Goal: Task Accomplishment & Management: Manage account settings

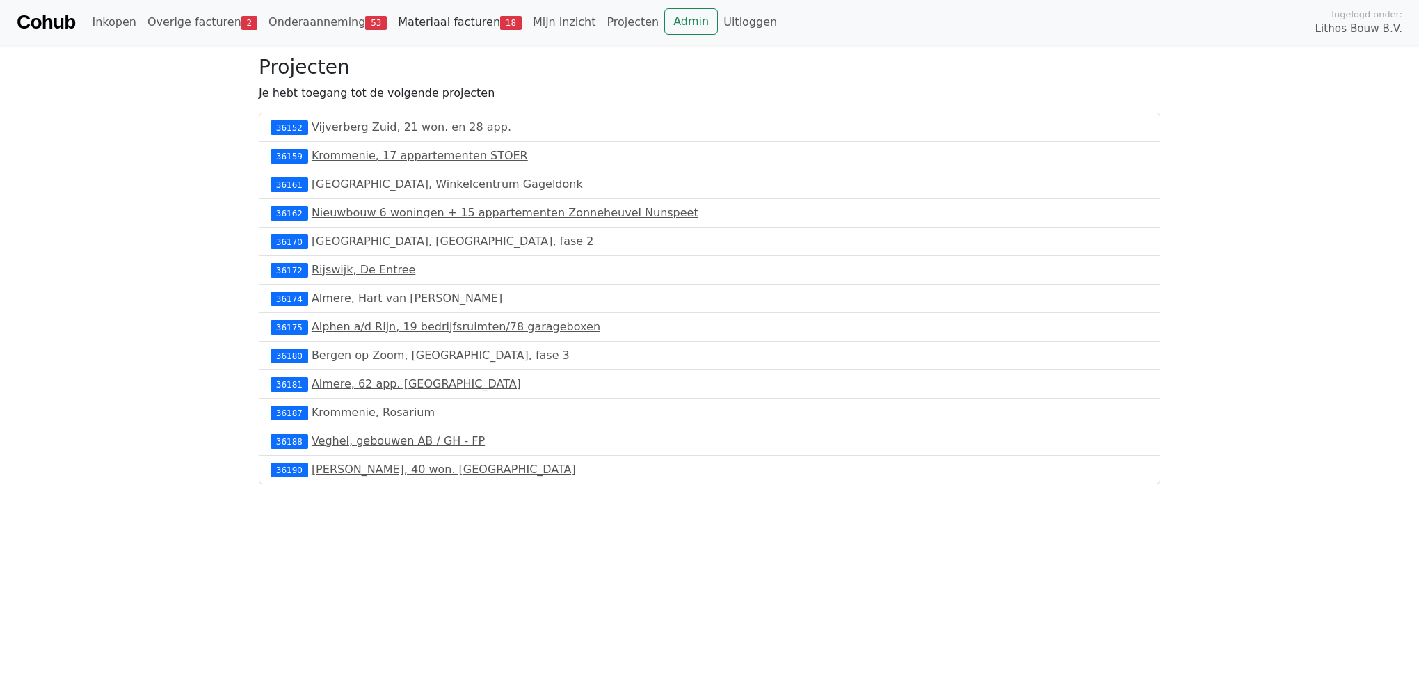
click at [400, 29] on link "Materiaal facturen 18" at bounding box center [459, 22] width 135 height 28
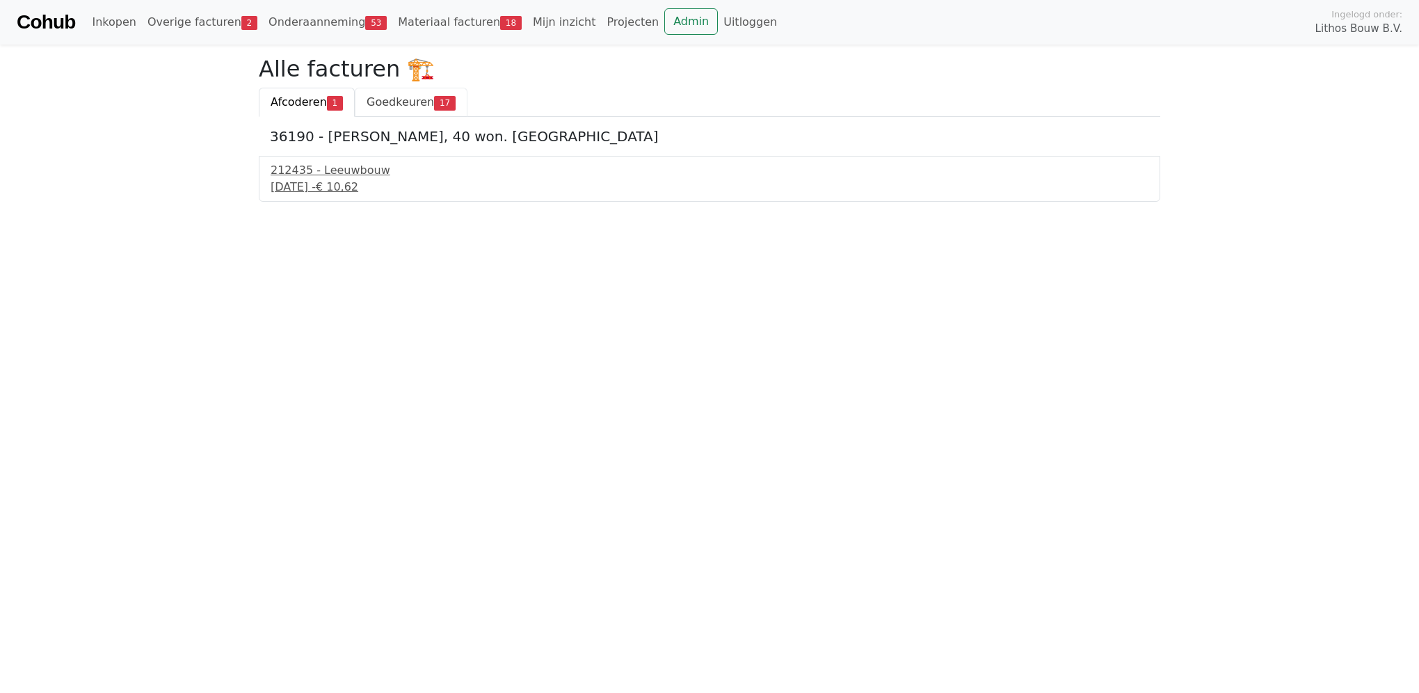
click at [397, 103] on span "Goedkeuren" at bounding box center [400, 101] width 67 height 13
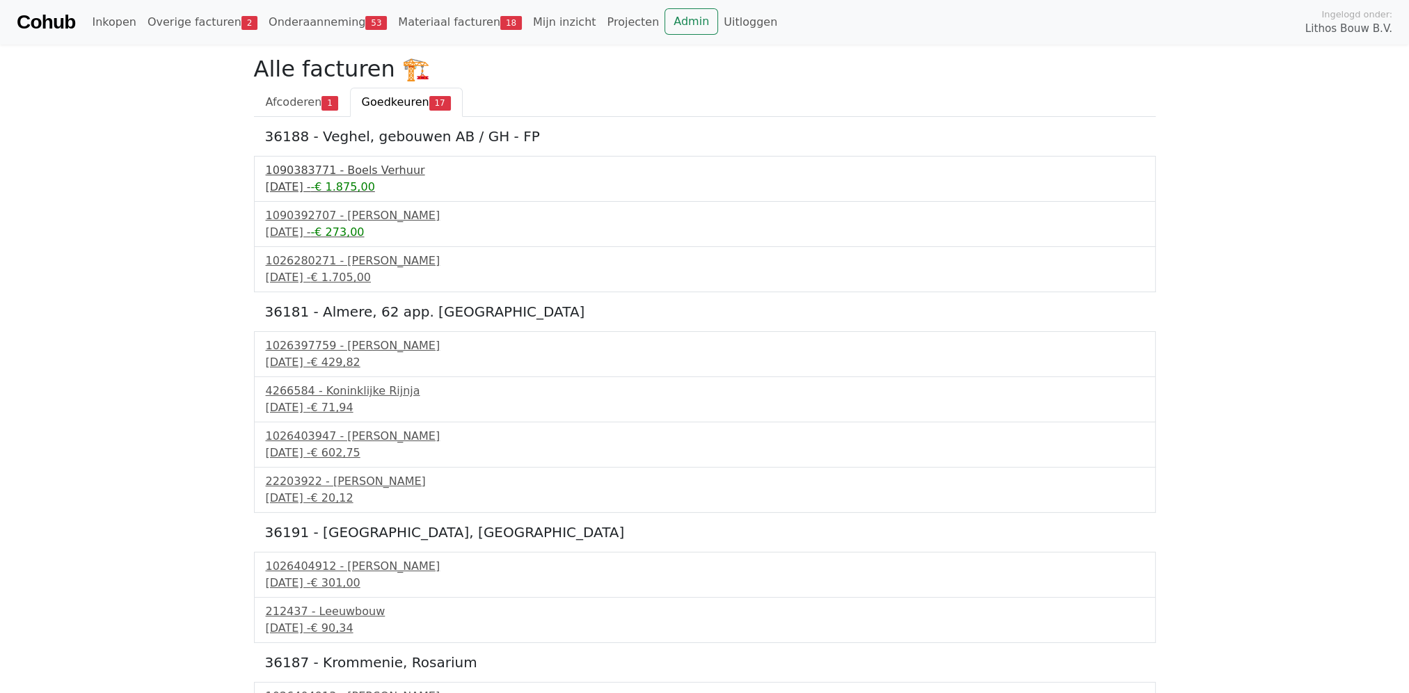
click at [359, 169] on div "1090383771 - Boels Verhuur" at bounding box center [705, 170] width 878 height 17
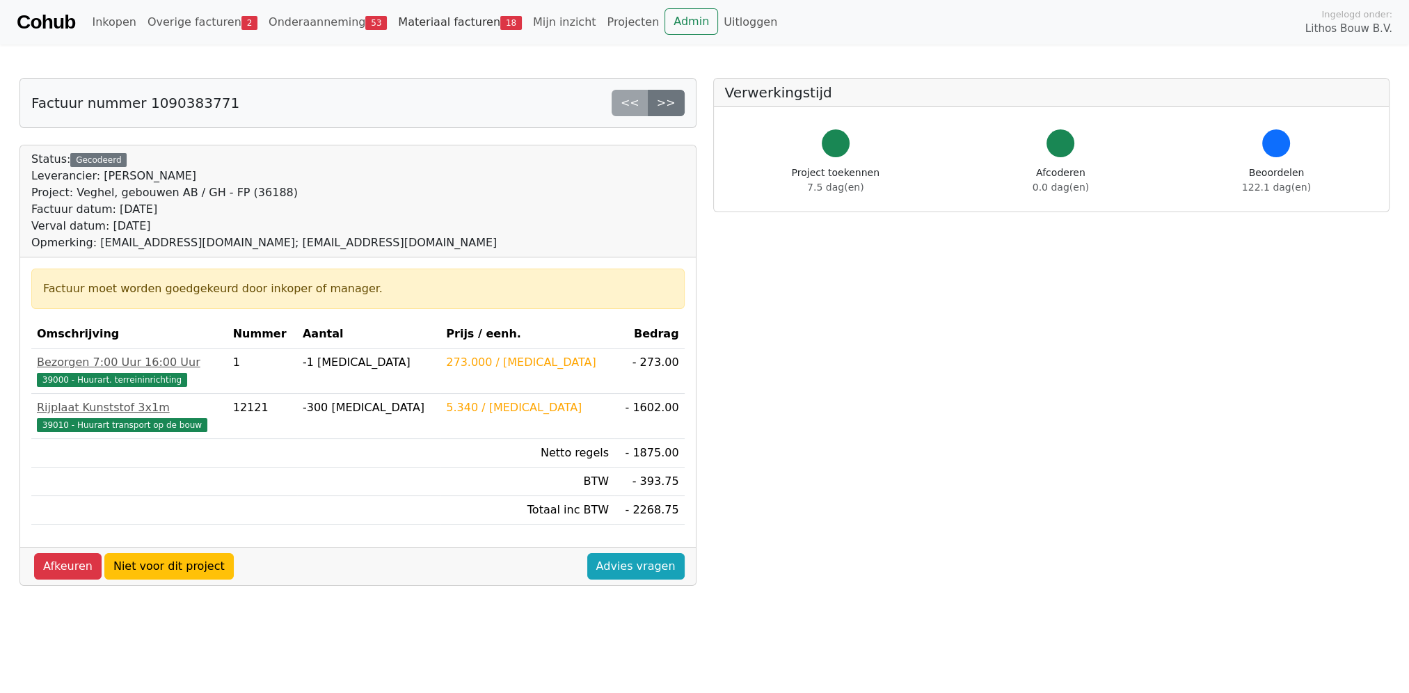
click at [417, 19] on link "Materiaal facturen 18" at bounding box center [459, 22] width 135 height 28
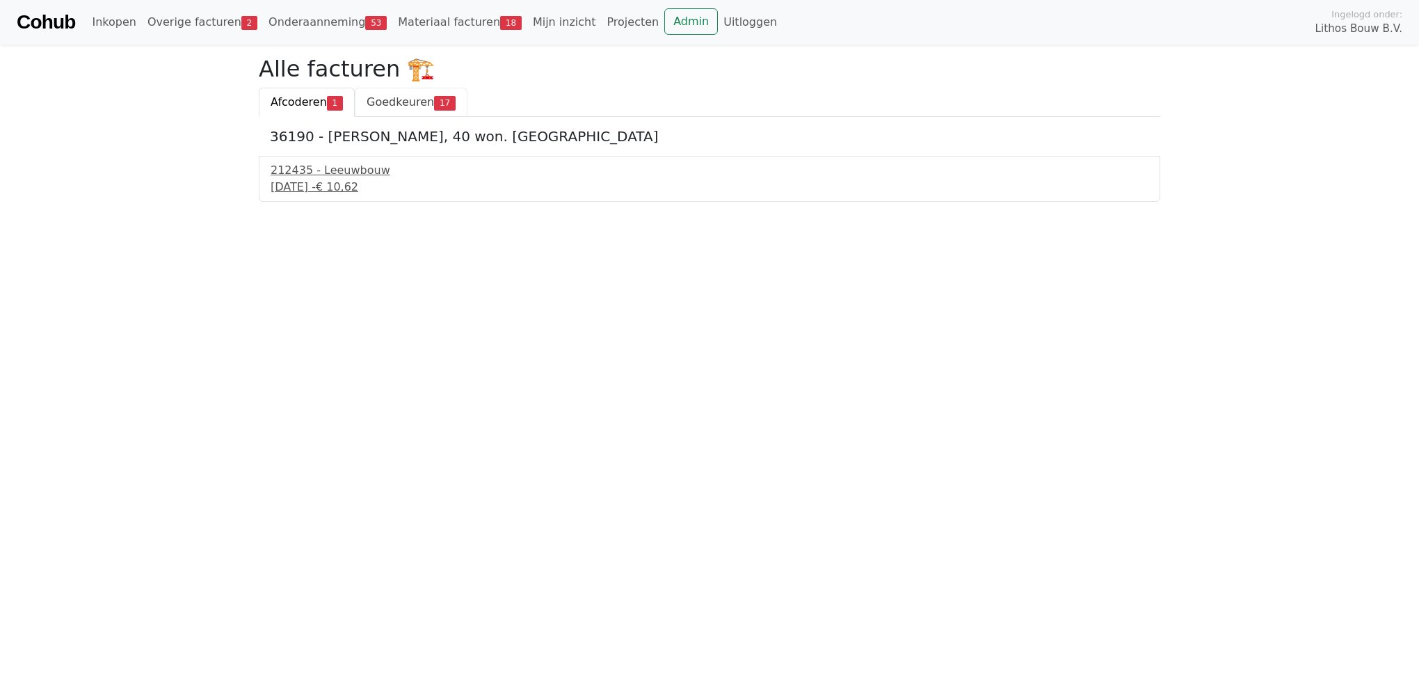
click at [394, 106] on span "Goedkeuren" at bounding box center [400, 101] width 67 height 13
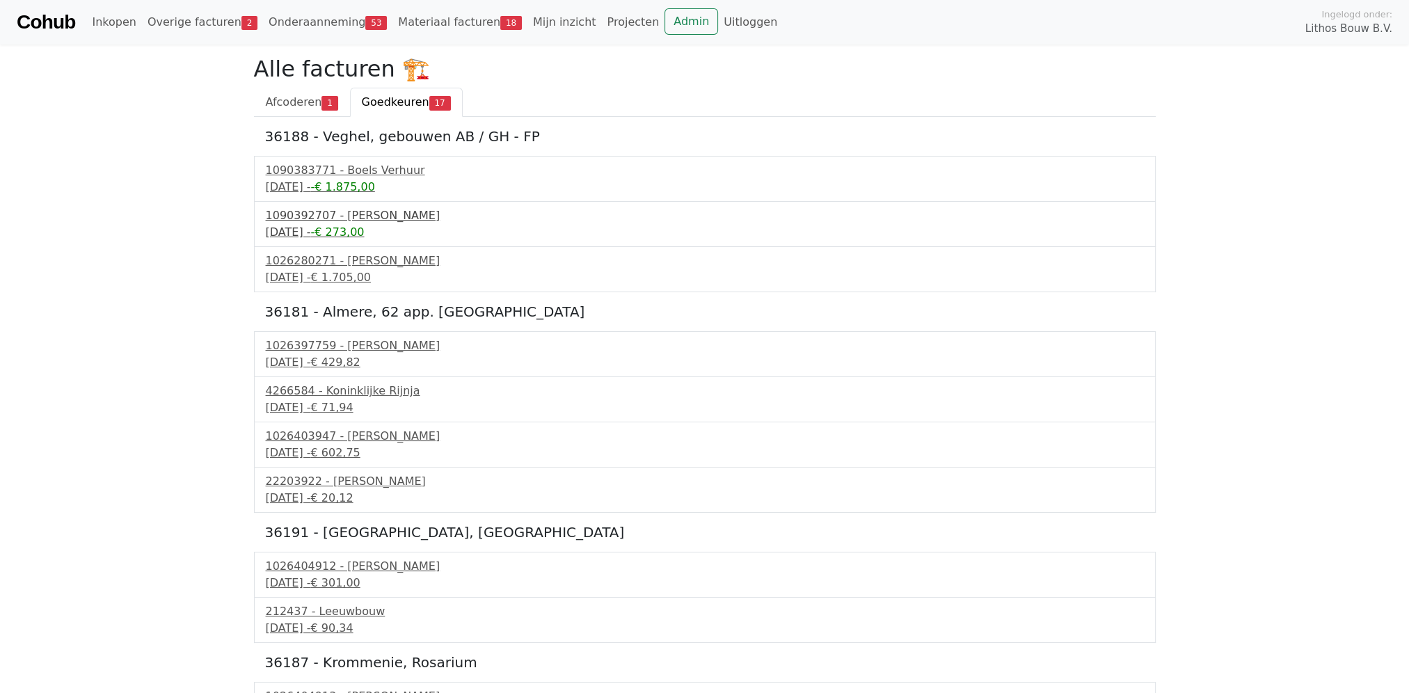
click at [364, 226] on span "-€ 273,00" at bounding box center [337, 231] width 54 height 13
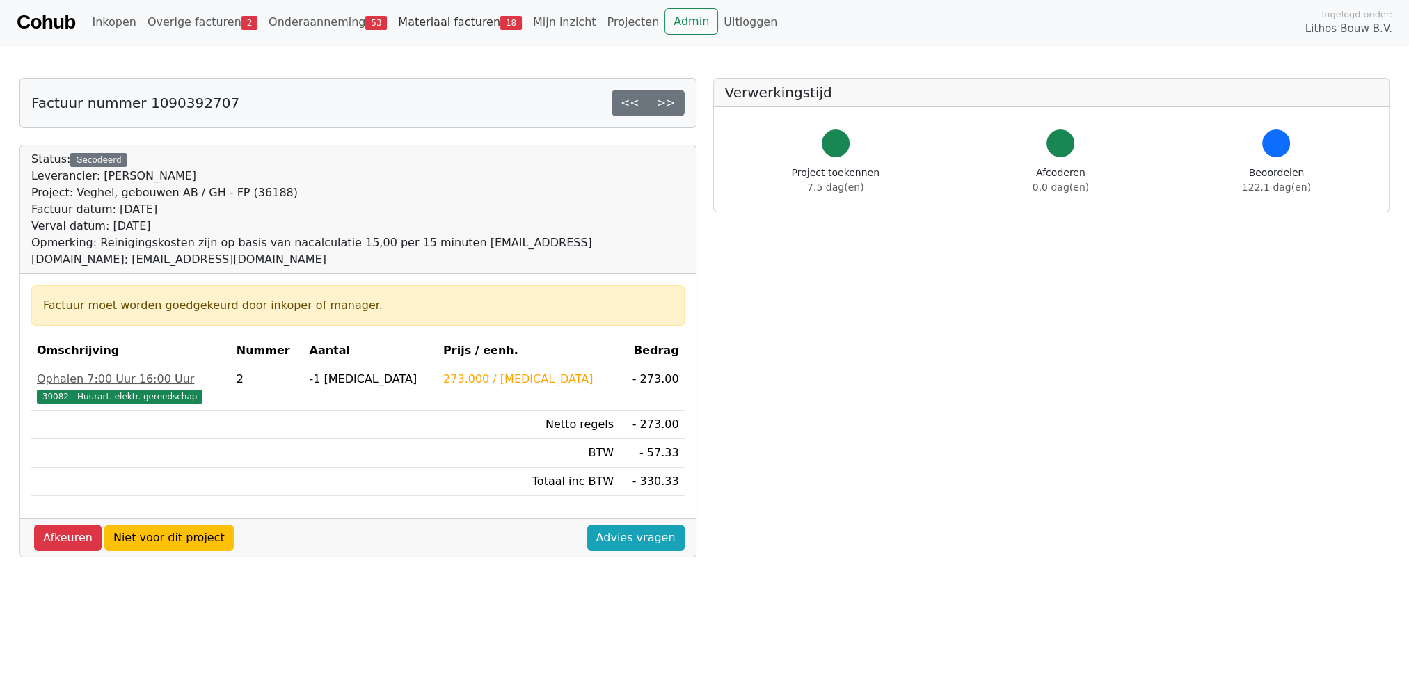
click at [442, 17] on link "Materiaal facturen 18" at bounding box center [459, 22] width 135 height 28
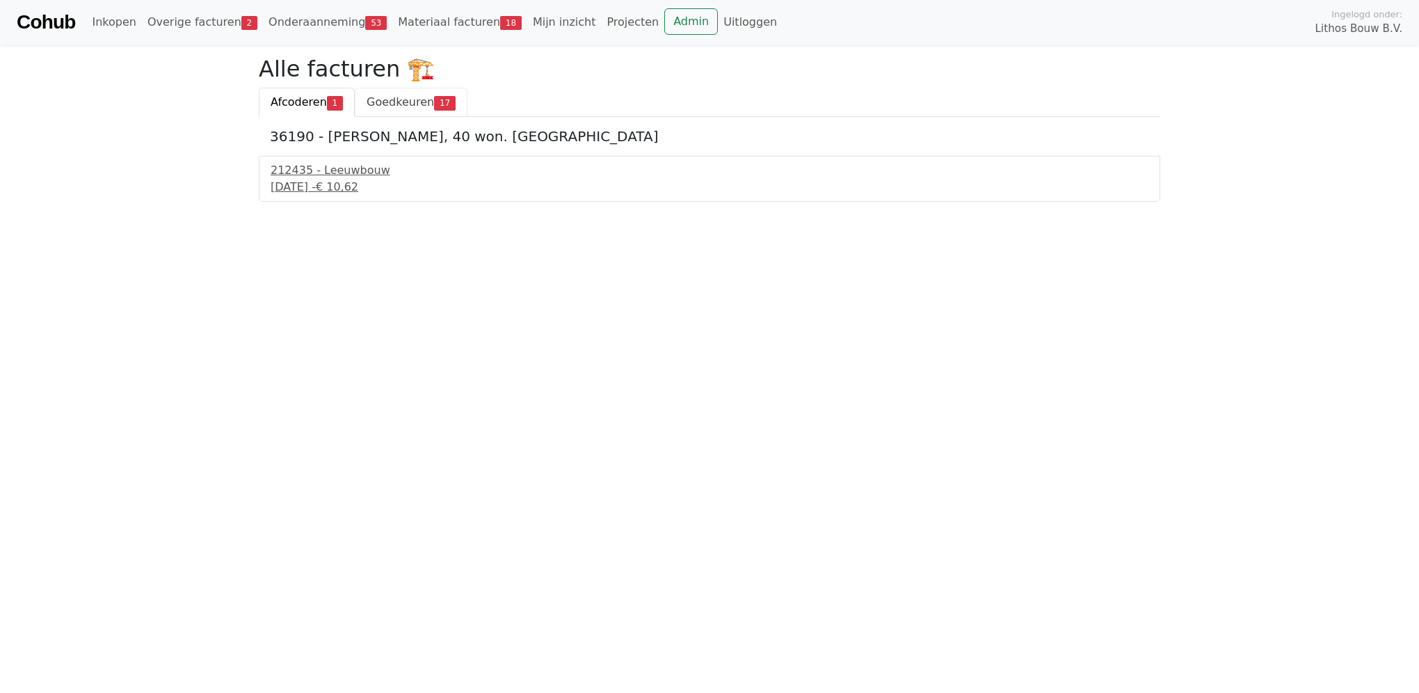
click at [390, 89] on link "Goedkeuren 17" at bounding box center [411, 102] width 113 height 29
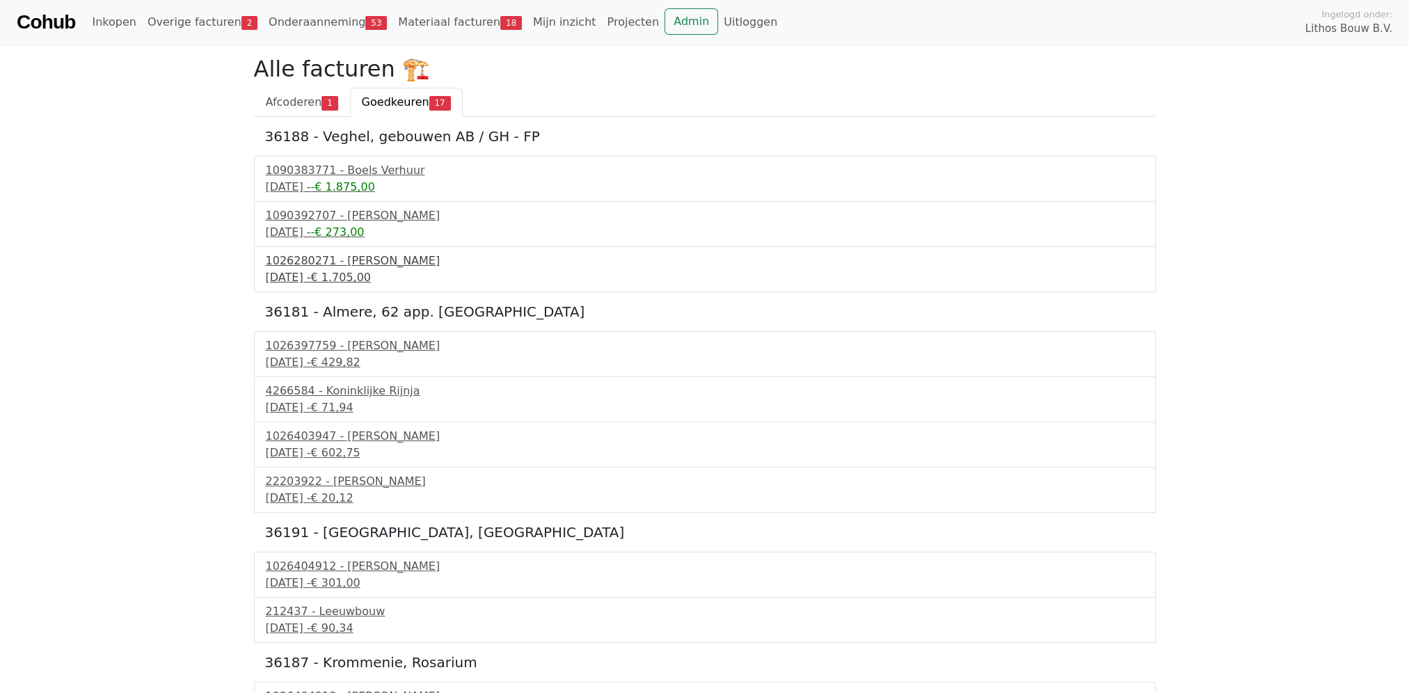
click at [387, 258] on div "1026280271 - [PERSON_NAME]" at bounding box center [705, 261] width 878 height 17
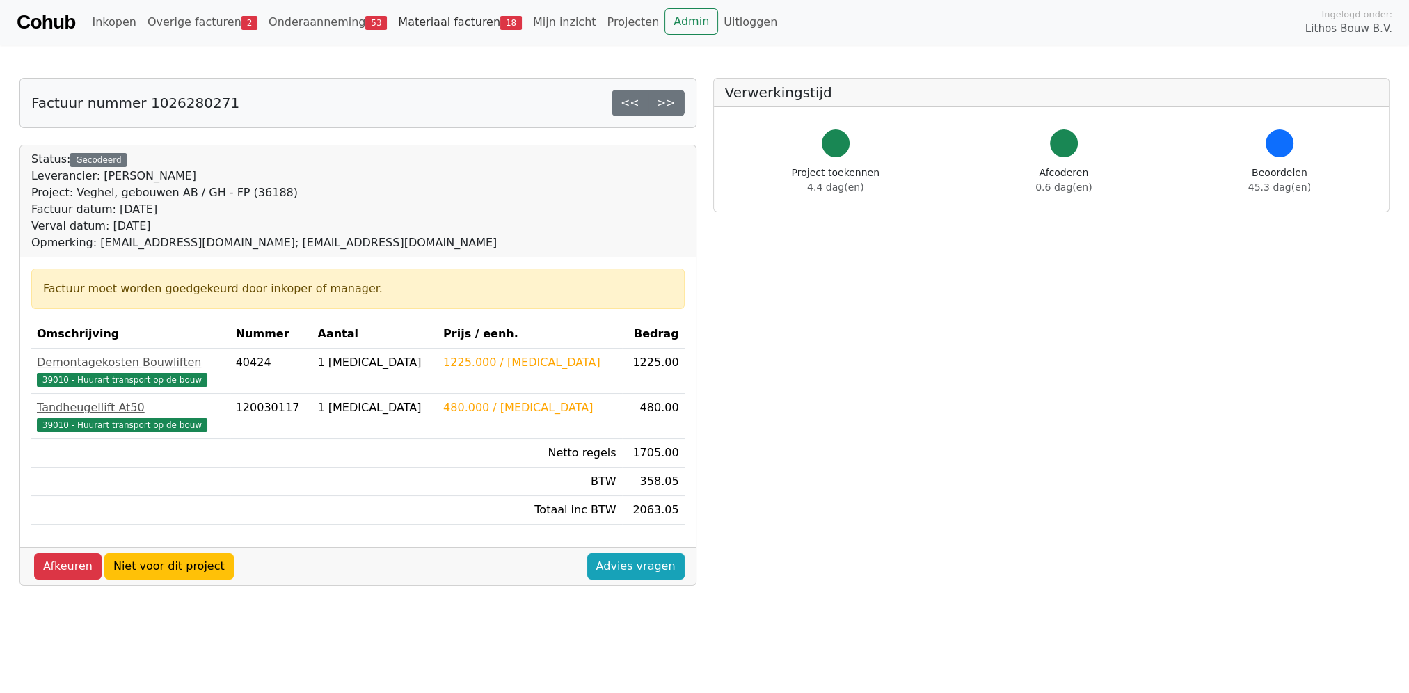
click at [435, 22] on link "Materiaal facturen 18" at bounding box center [459, 22] width 135 height 28
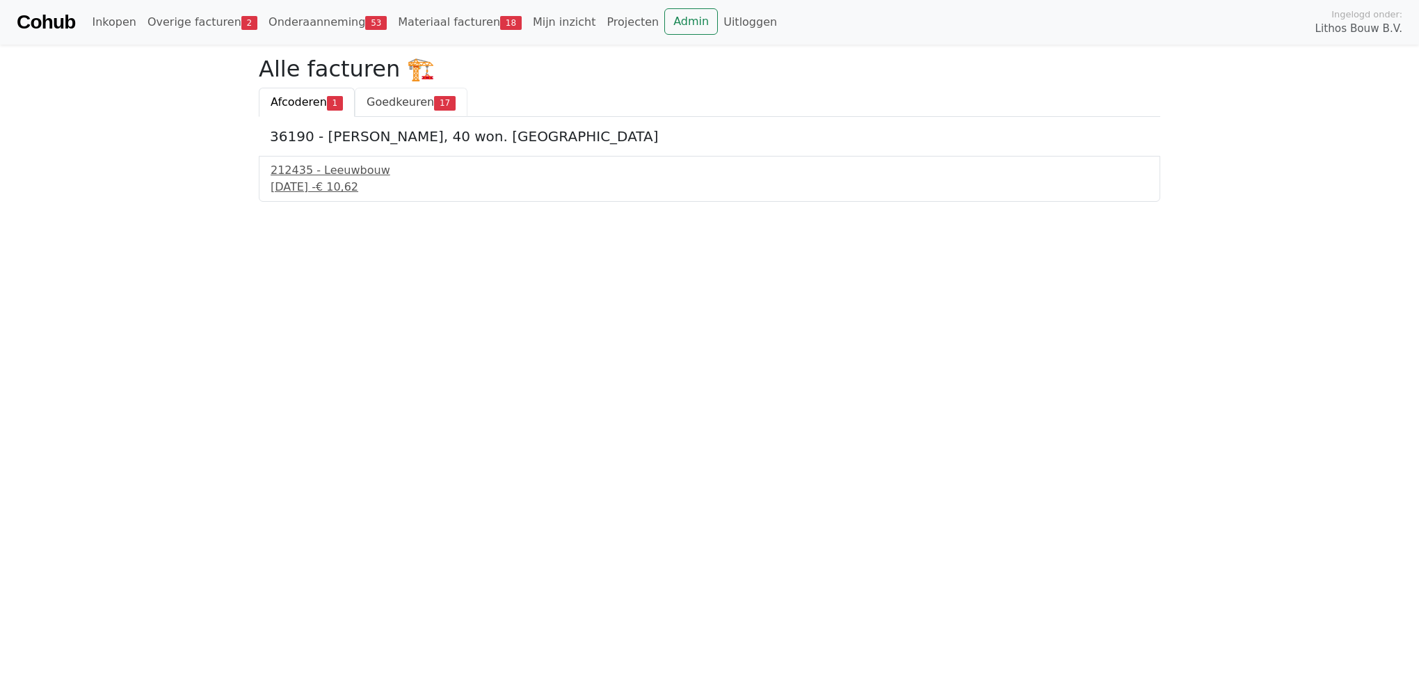
click at [415, 108] on span "Goedkeuren" at bounding box center [400, 101] width 67 height 13
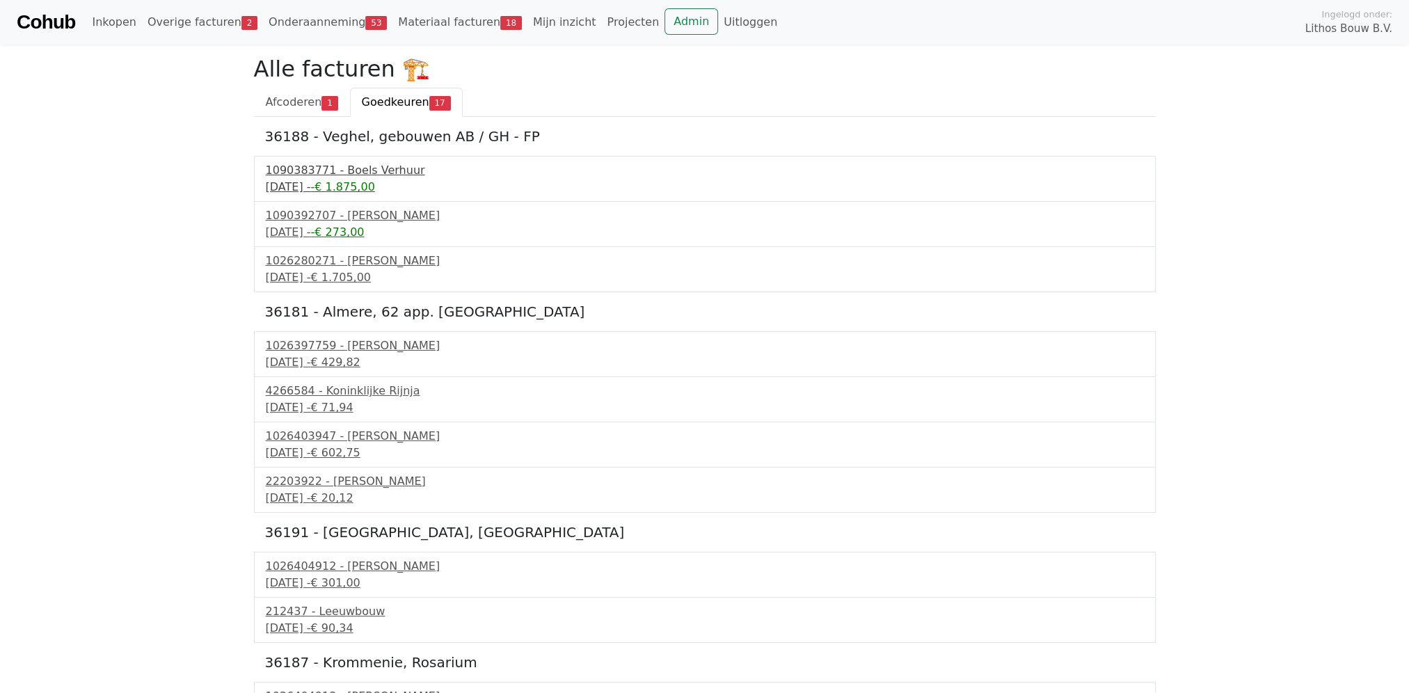
click at [334, 167] on div "1090383771 - Boels Verhuur" at bounding box center [705, 170] width 878 height 17
